Goal: Information Seeking & Learning: Learn about a topic

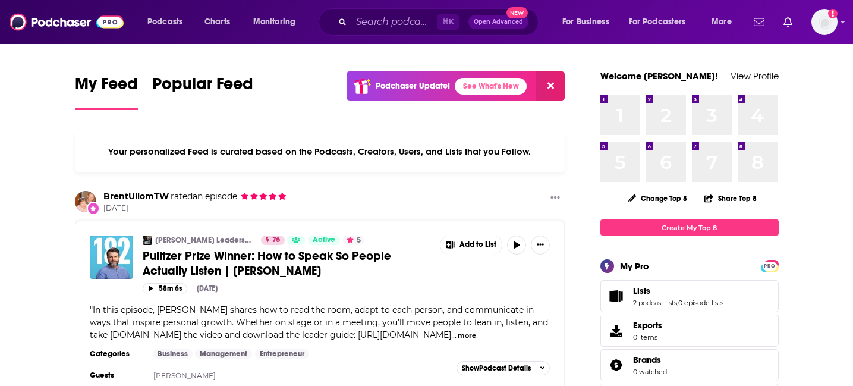
click at [362, 34] on div "⌘ K Open Advanced New" at bounding box center [428, 21] width 220 height 27
click at [367, 19] on input "Search podcasts, credits, & more..." at bounding box center [394, 21] width 86 height 19
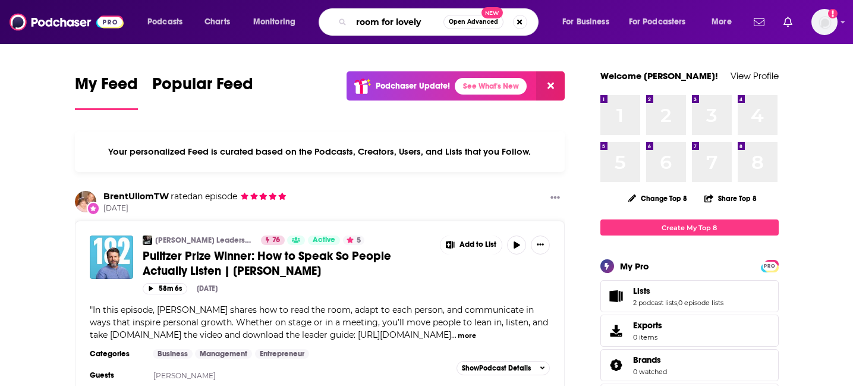
type input "room for lovely"
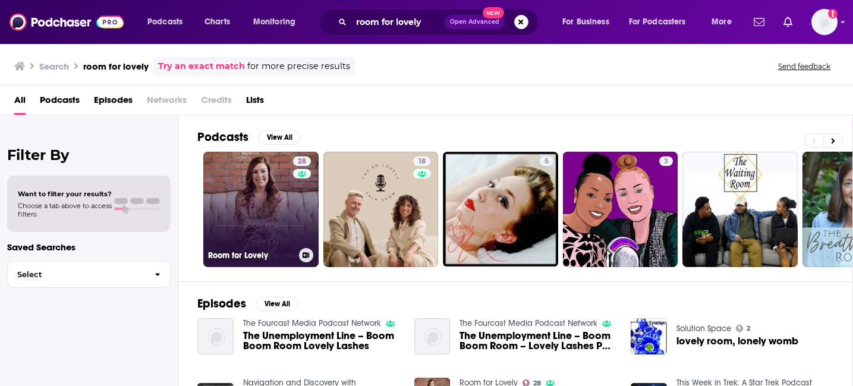
click at [258, 205] on link "28 Room for Lovely" at bounding box center [260, 209] width 115 height 115
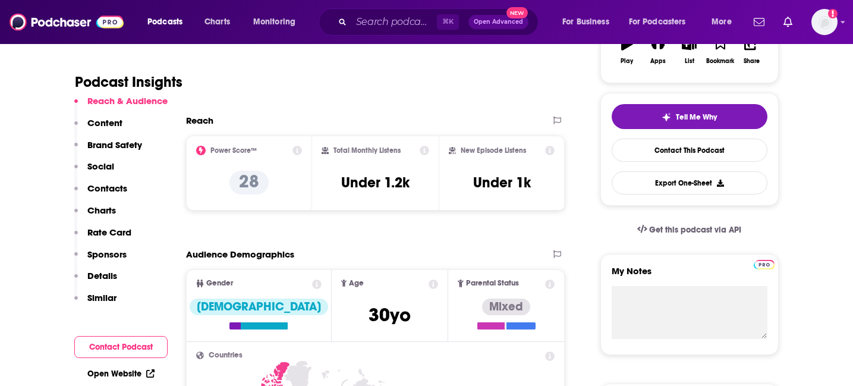
scroll to position [233, 0]
